Goal: Transaction & Acquisition: Purchase product/service

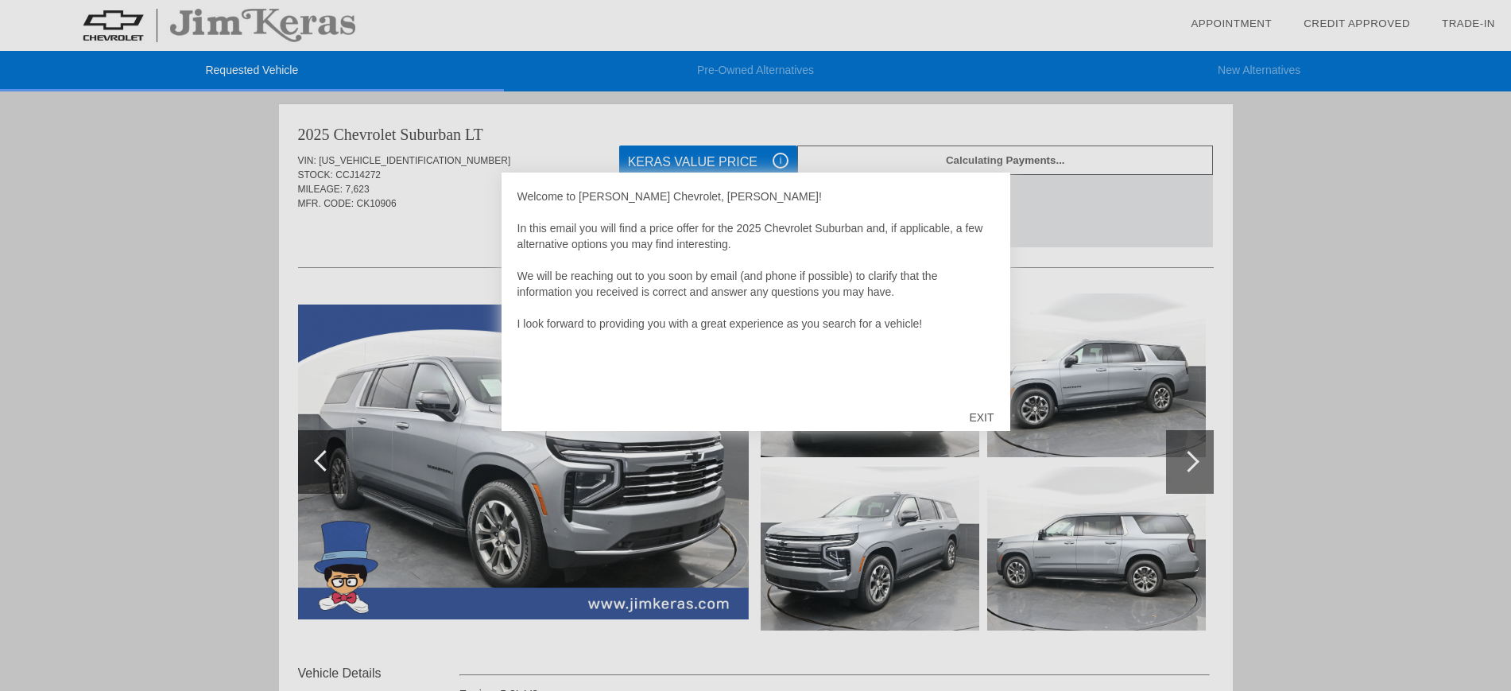
click at [983, 398] on div "EXIT" at bounding box center [981, 417] width 56 height 48
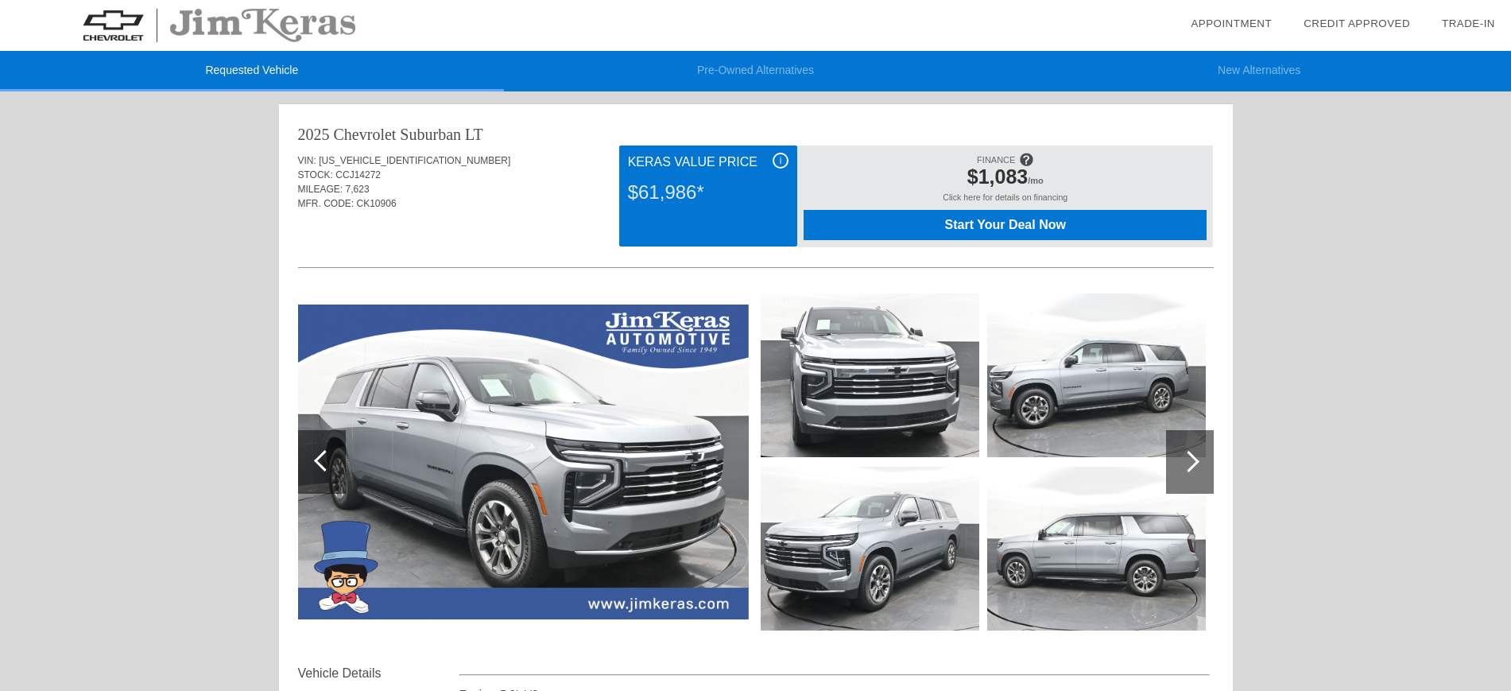
click at [780, 157] on span "i" at bounding box center [781, 160] width 2 height 11
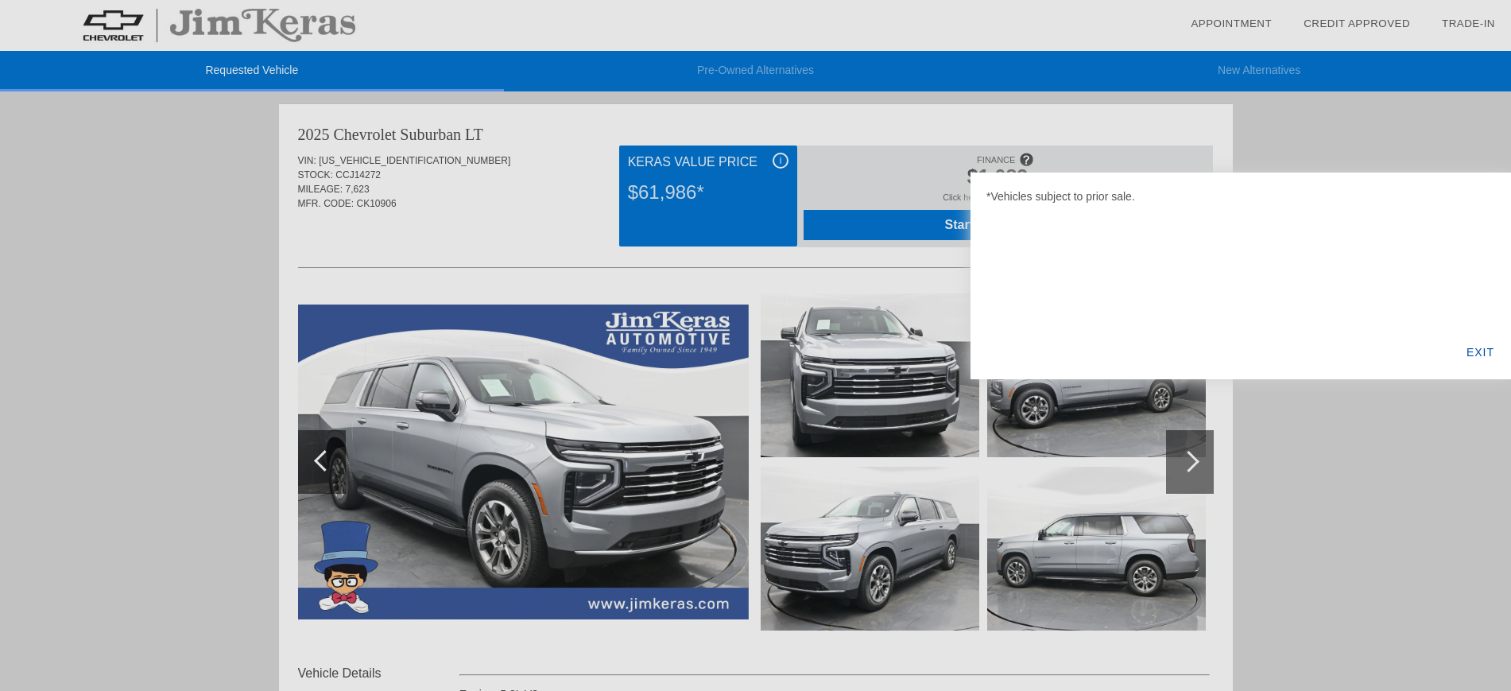
click at [1490, 355] on div "EXIT" at bounding box center [1480, 352] width 61 height 54
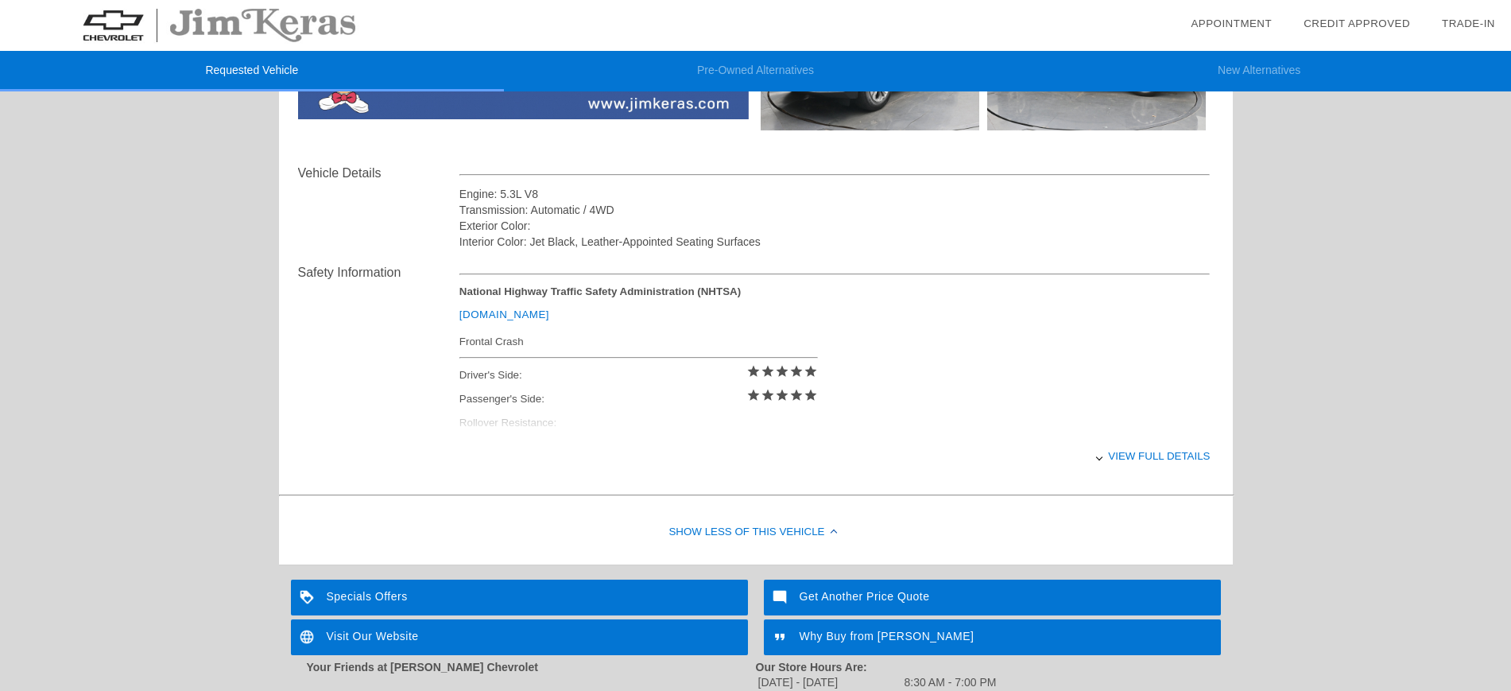
scroll to position [501, 0]
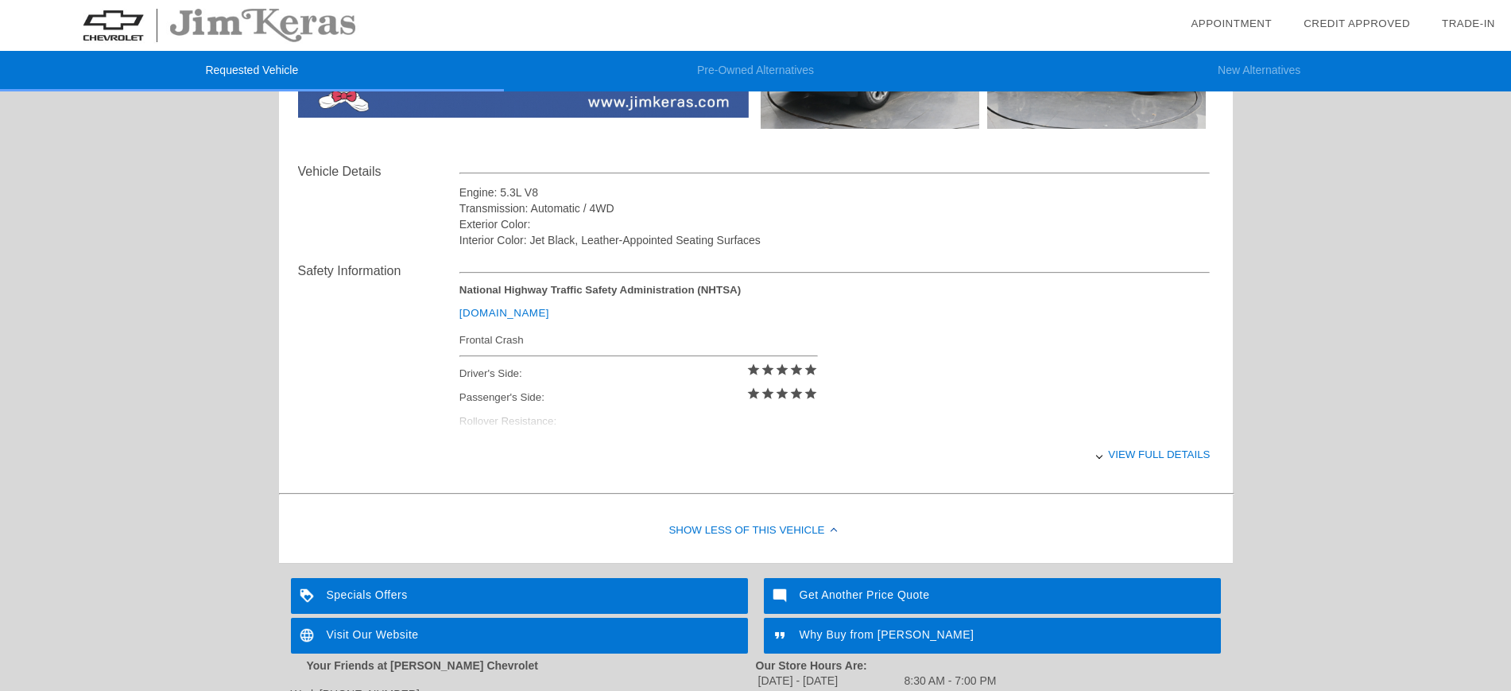
click at [1183, 451] on div "View full details" at bounding box center [834, 454] width 751 height 39
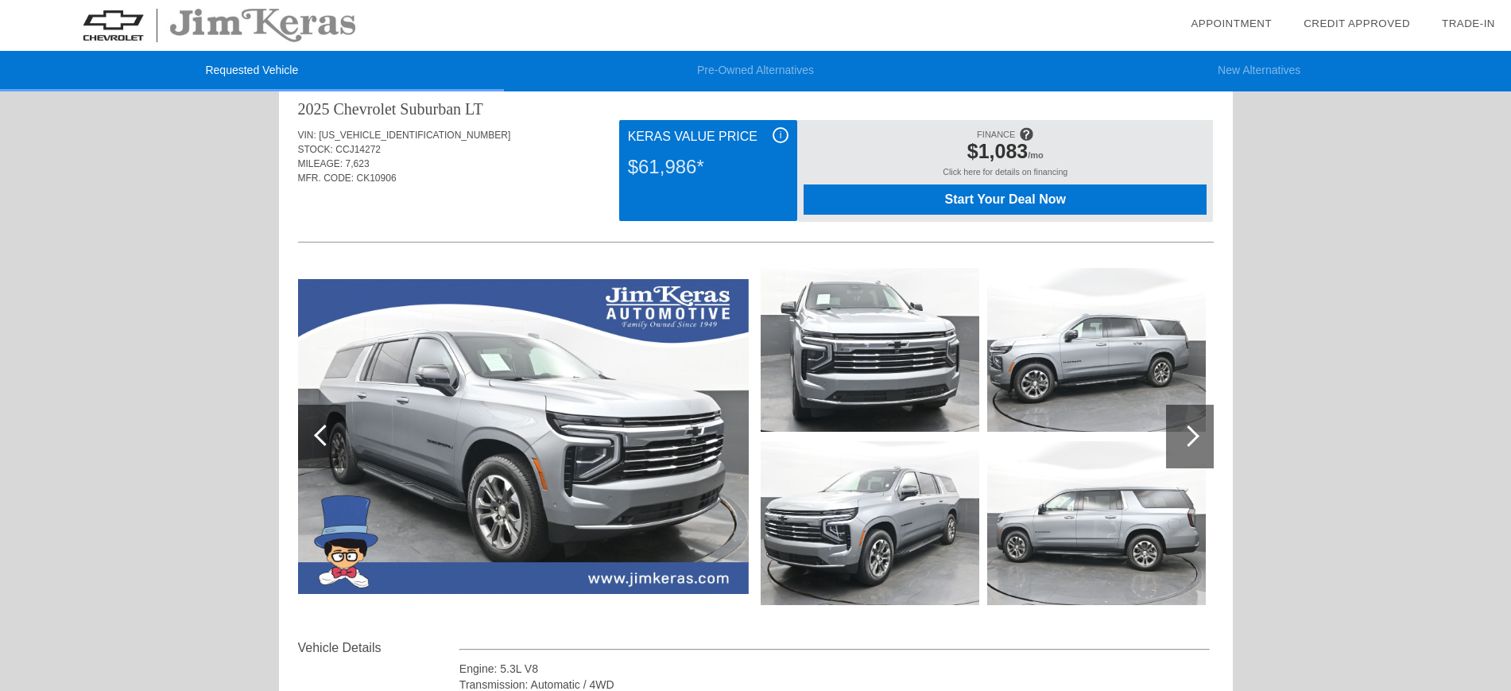
scroll to position [0, 0]
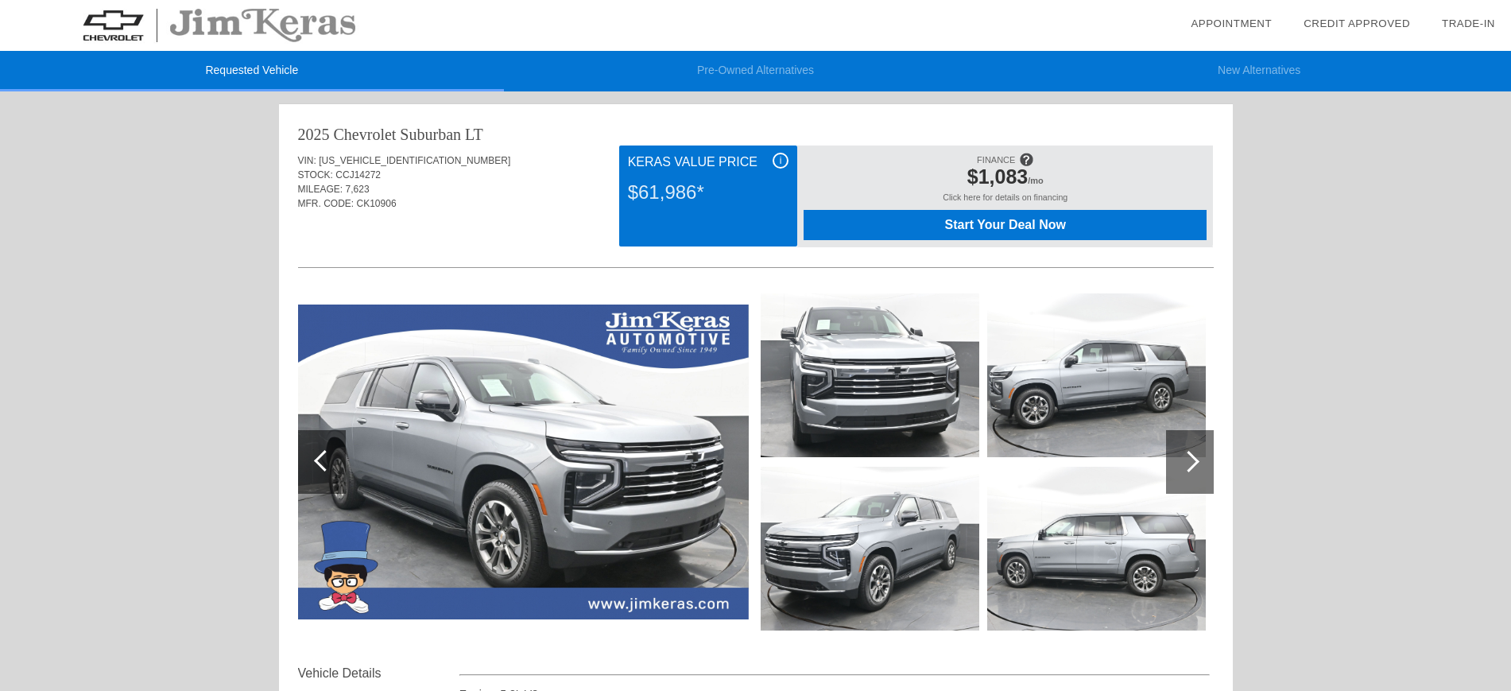
click at [1190, 445] on div at bounding box center [1190, 462] width 48 height 64
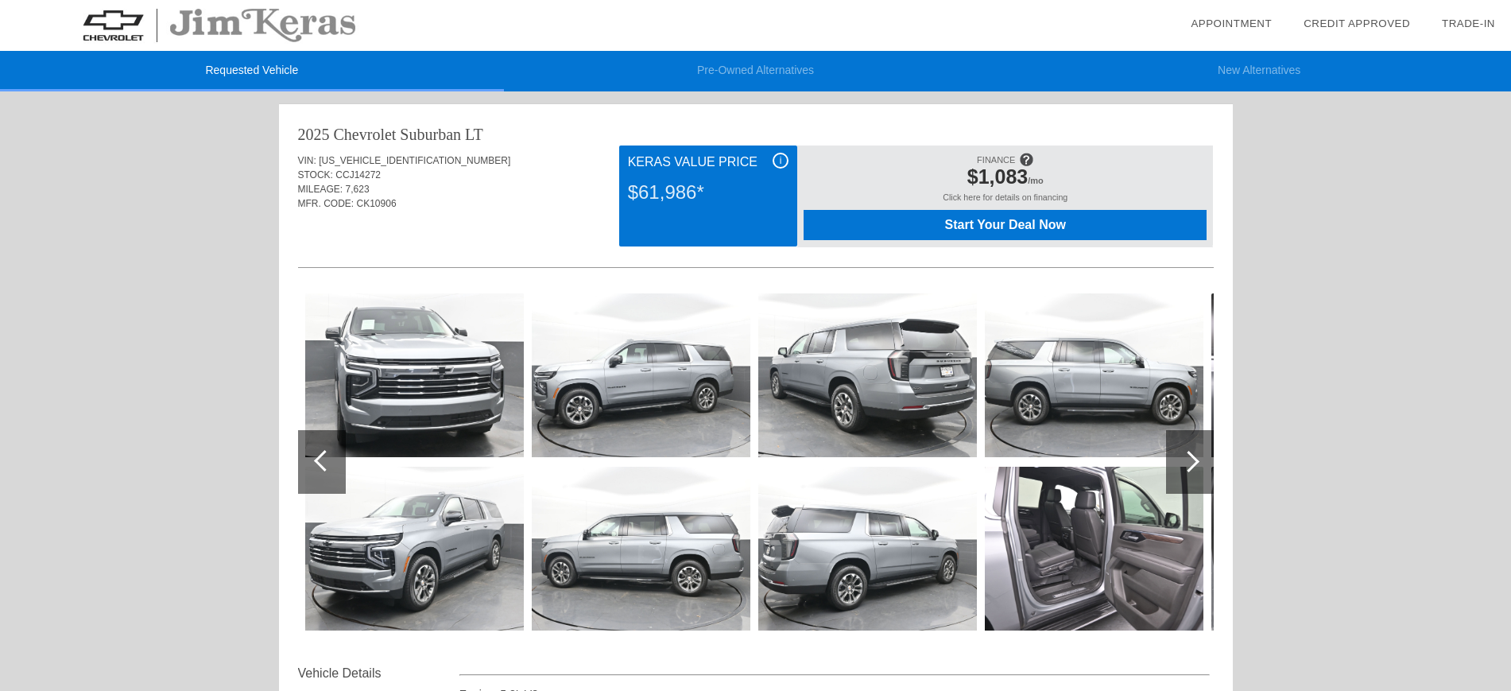
click at [1190, 445] on div at bounding box center [1190, 462] width 48 height 64
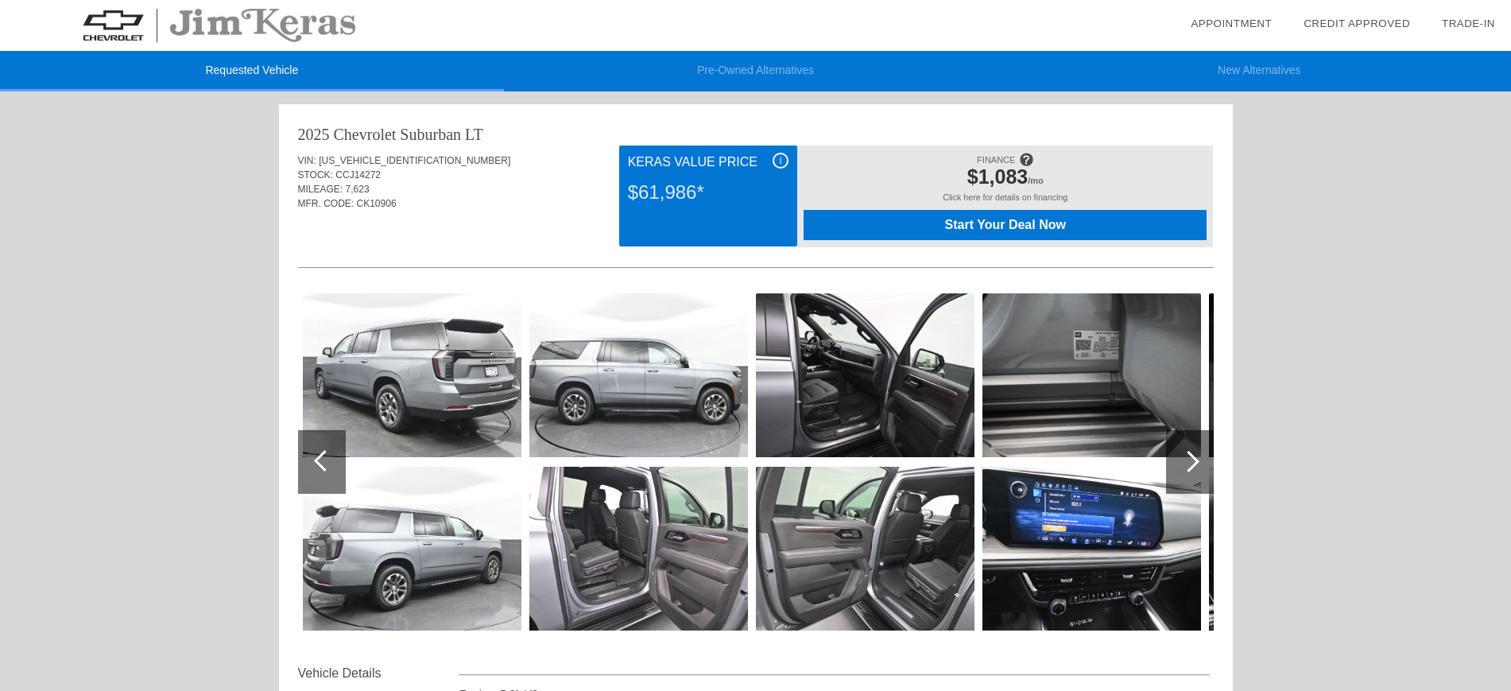
click at [1190, 445] on div at bounding box center [1190, 462] width 48 height 64
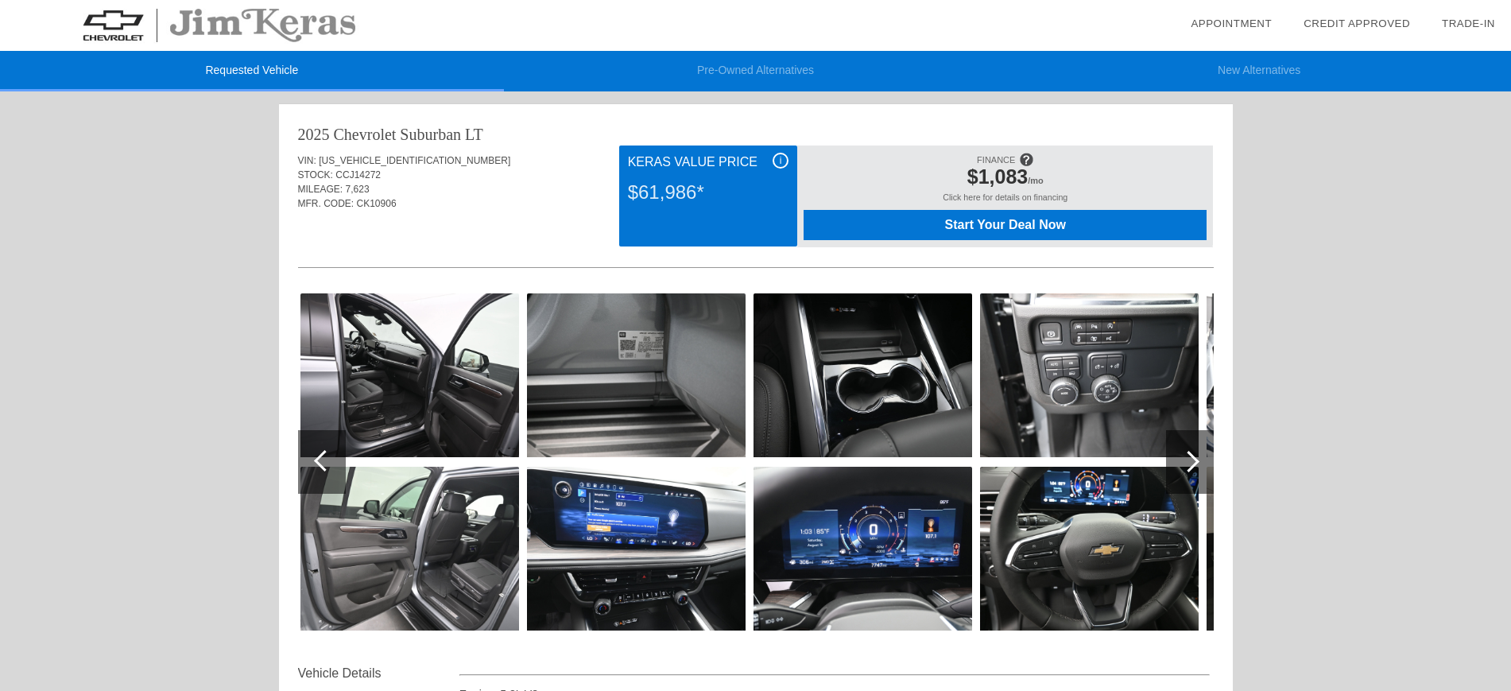
click at [1190, 445] on div at bounding box center [1190, 462] width 48 height 64
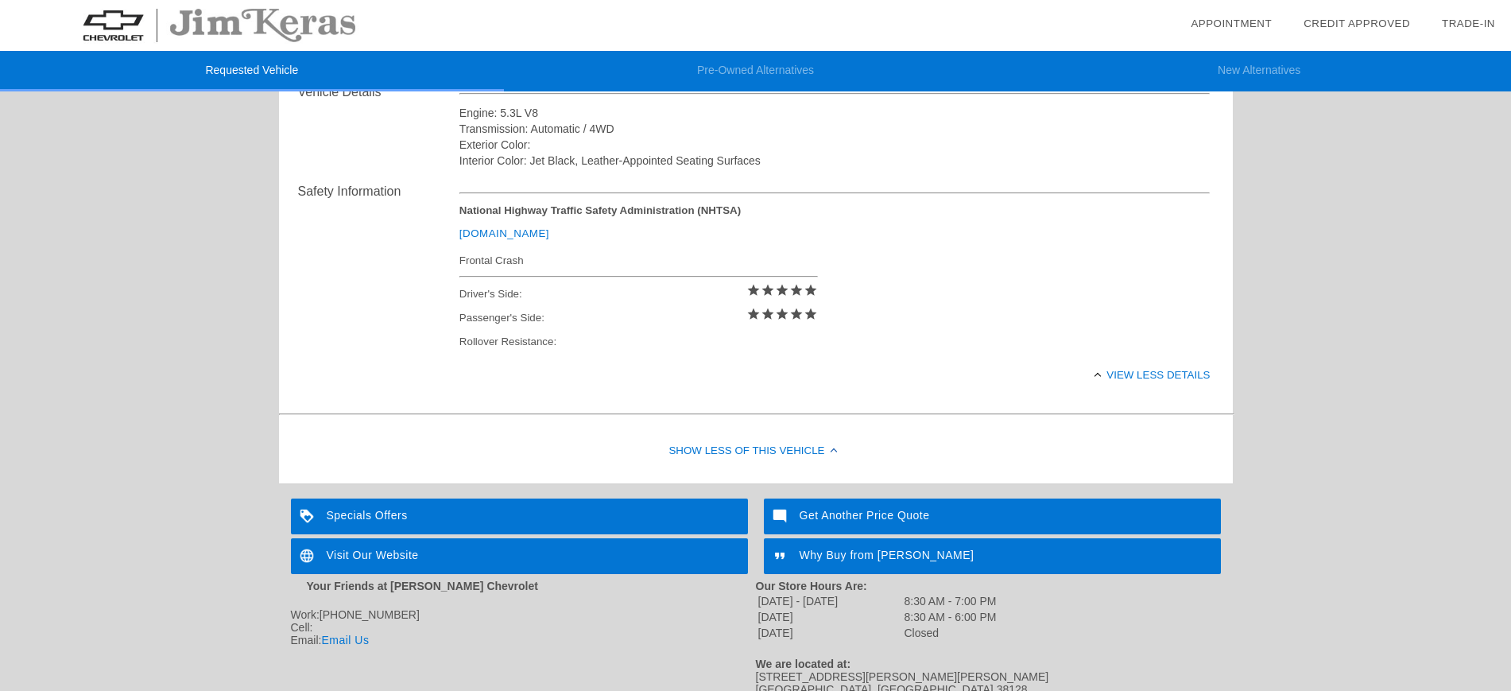
scroll to position [645, 0]
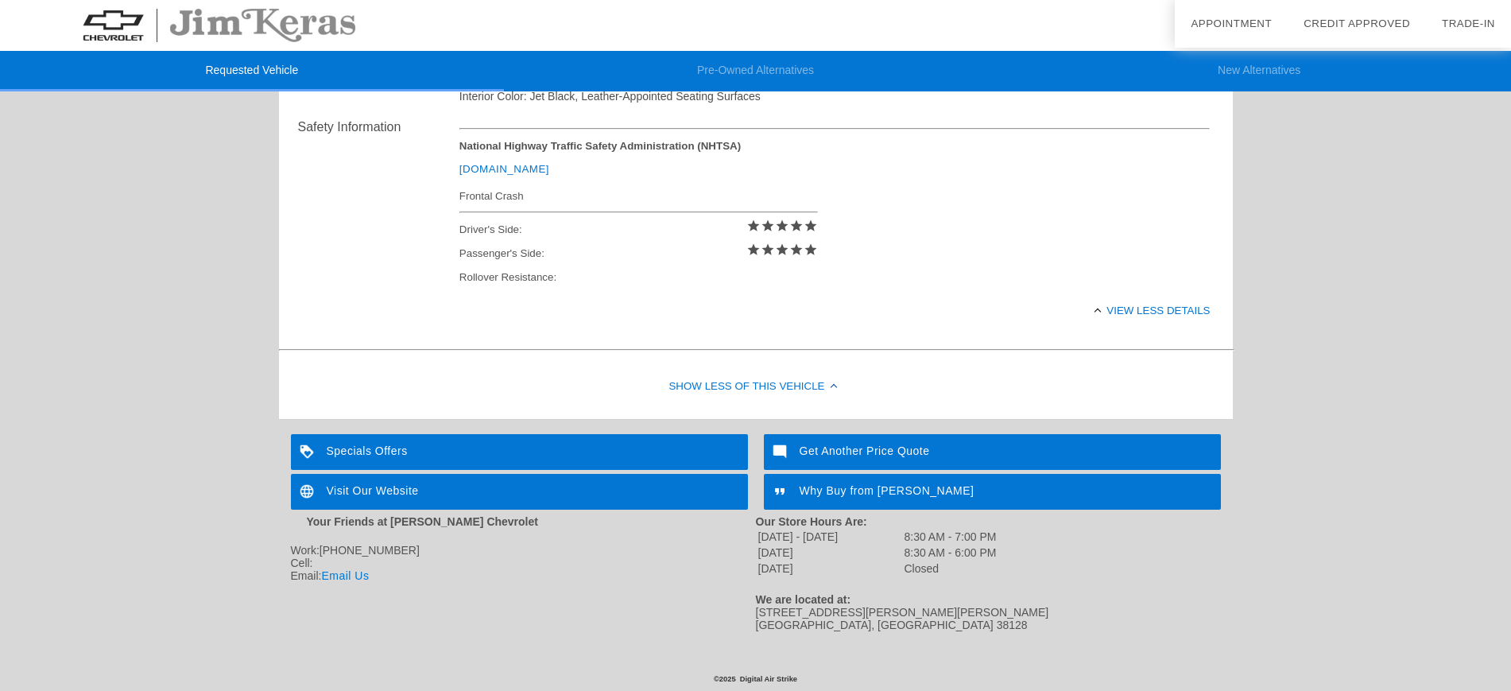
click at [484, 497] on div "Visit Our Website" at bounding box center [519, 492] width 457 height 36
